Goal: Find specific page/section: Find specific page/section

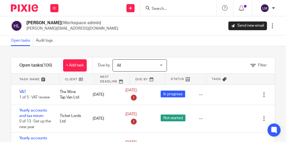
scroll to position [3001, 0]
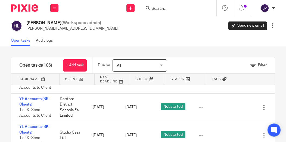
click at [176, 7] on input "Search" at bounding box center [175, 9] width 49 height 5
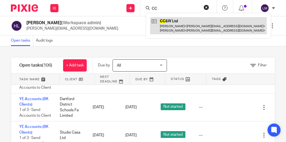
type input "CC"
click at [179, 21] on link at bounding box center [208, 25] width 117 height 17
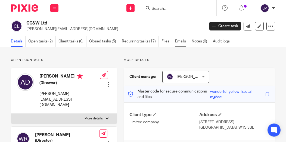
click at [181, 41] on link "Emails" at bounding box center [182, 41] width 14 height 11
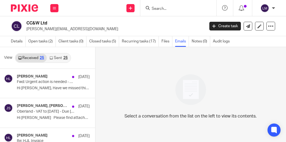
click at [41, 77] on h4 "[PERSON_NAME]" at bounding box center [32, 76] width 31 height 5
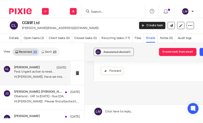
scroll to position [266, 0]
